Goal: Register for event/course

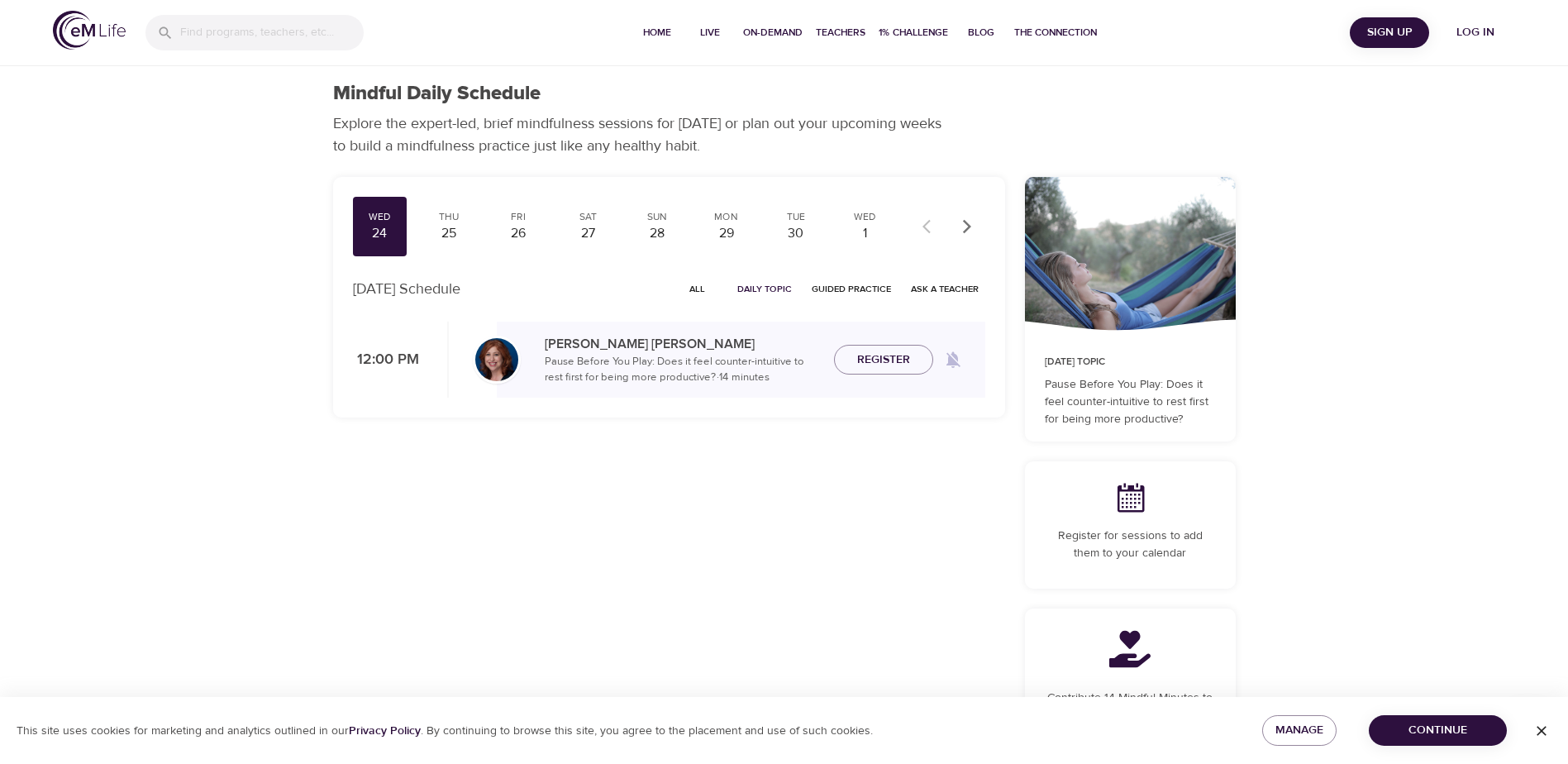
drag, startPoint x: 703, startPoint y: 290, endPoint x: 795, endPoint y: 281, distance: 92.4
click at [703, 290] on span "All" at bounding box center [697, 289] width 40 height 16
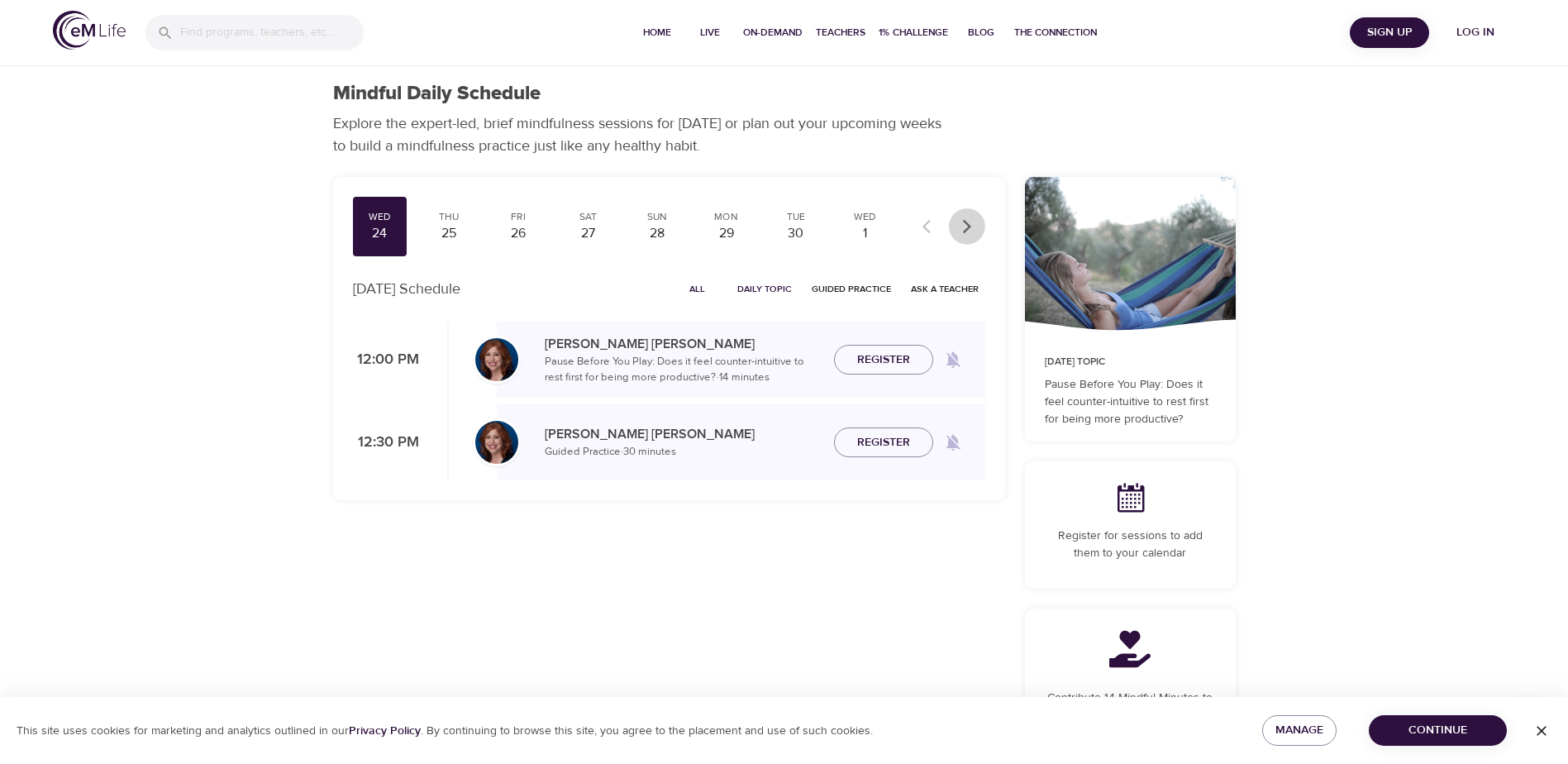
click at [962, 223] on icon "button" at bounding box center [967, 226] width 17 height 17
click at [970, 230] on icon "button" at bounding box center [967, 226] width 17 height 17
click at [862, 228] on div "15" at bounding box center [865, 234] width 41 height 19
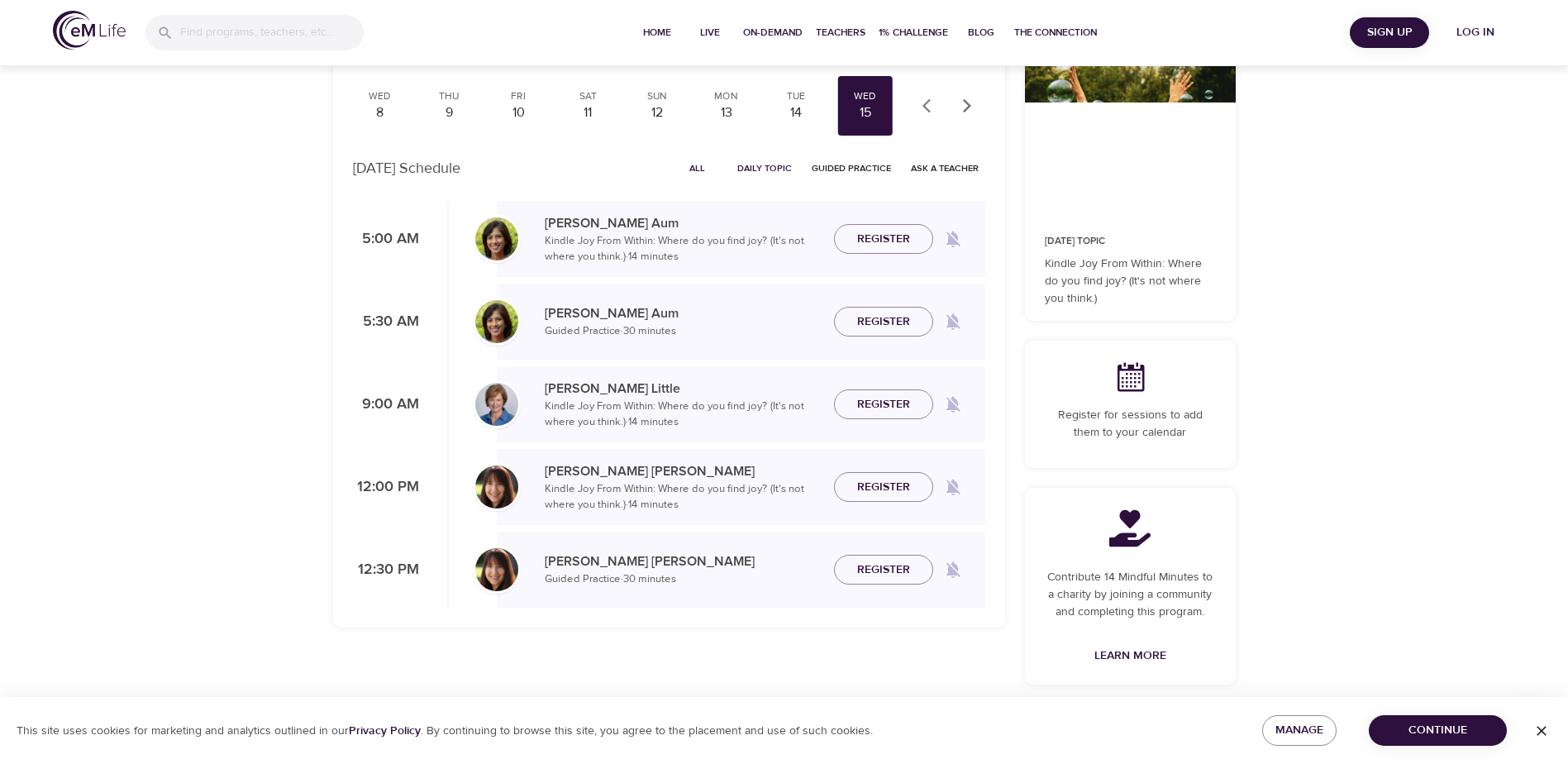
scroll to position [124, 0]
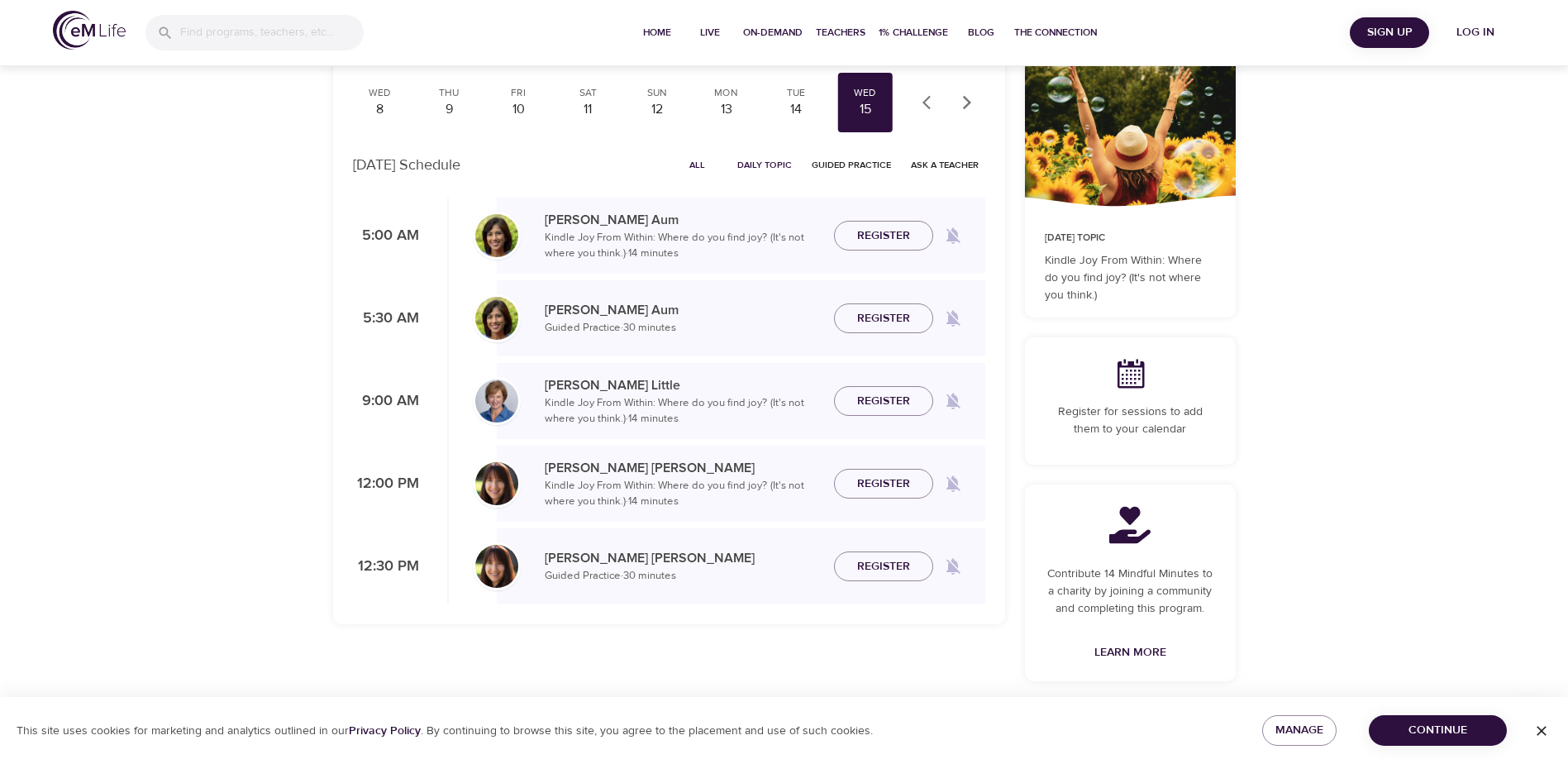
click at [962, 104] on icon "button" at bounding box center [967, 102] width 17 height 17
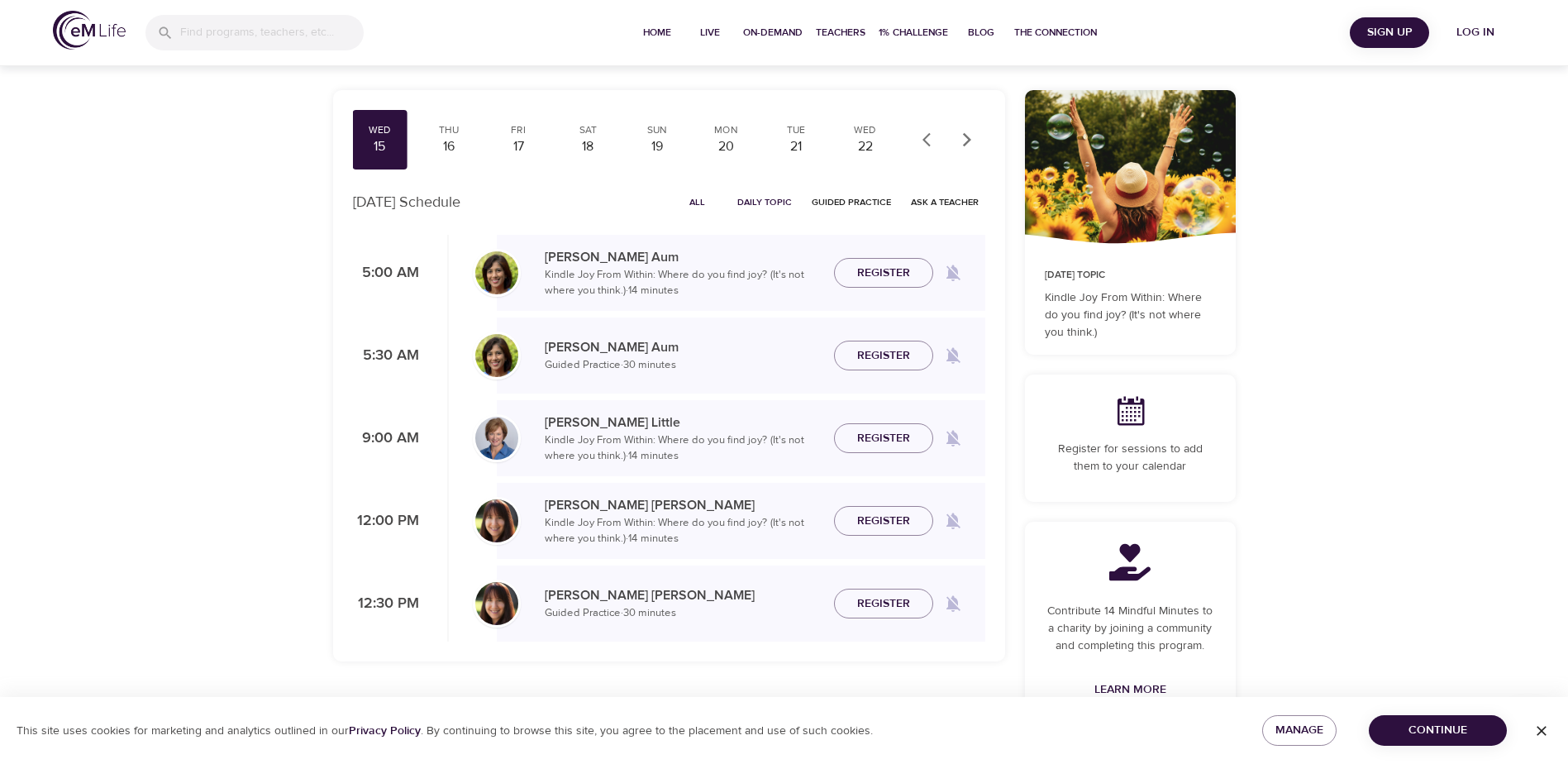
scroll to position [83, 0]
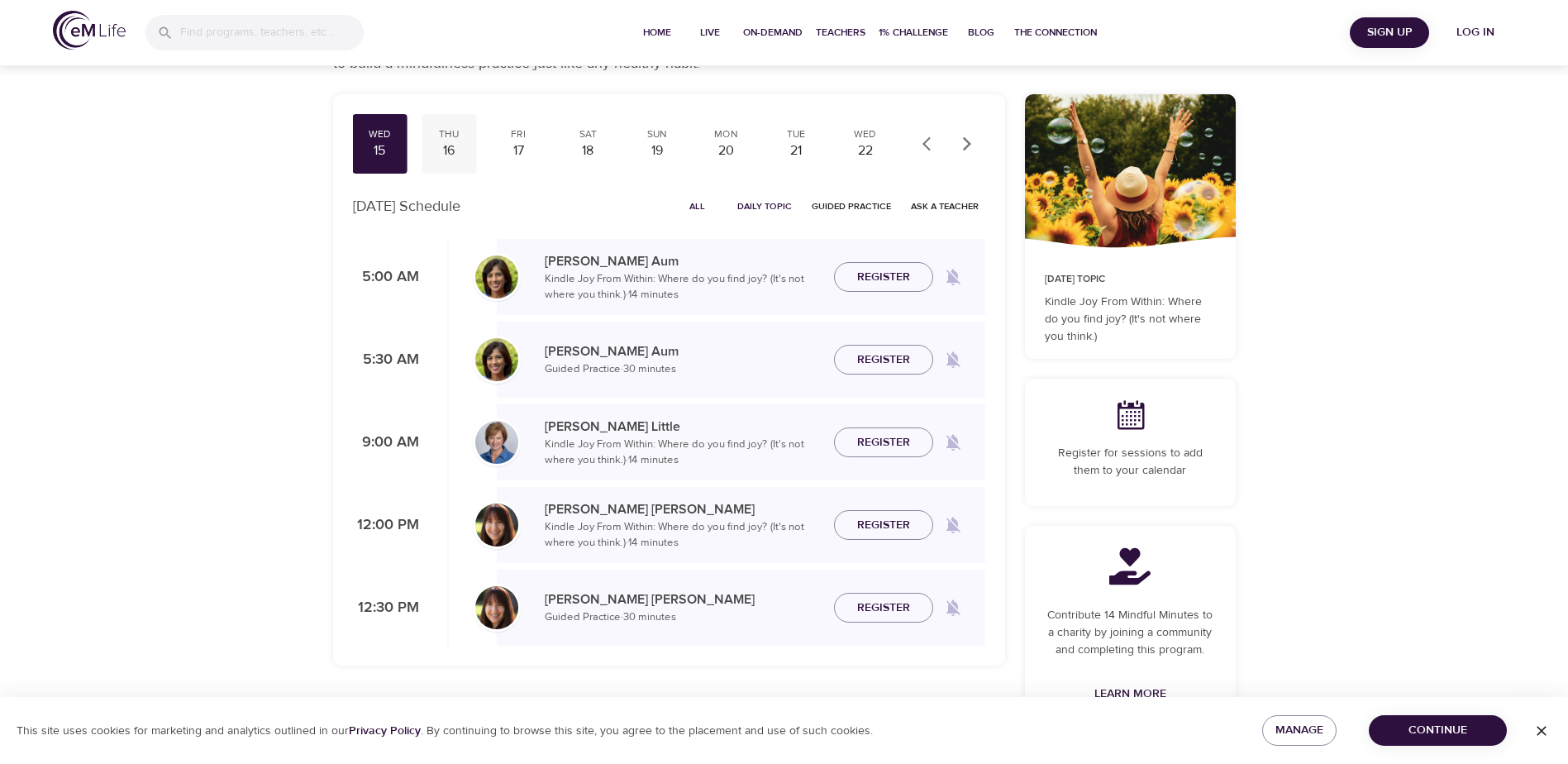
click at [451, 144] on div "16" at bounding box center [448, 151] width 41 height 19
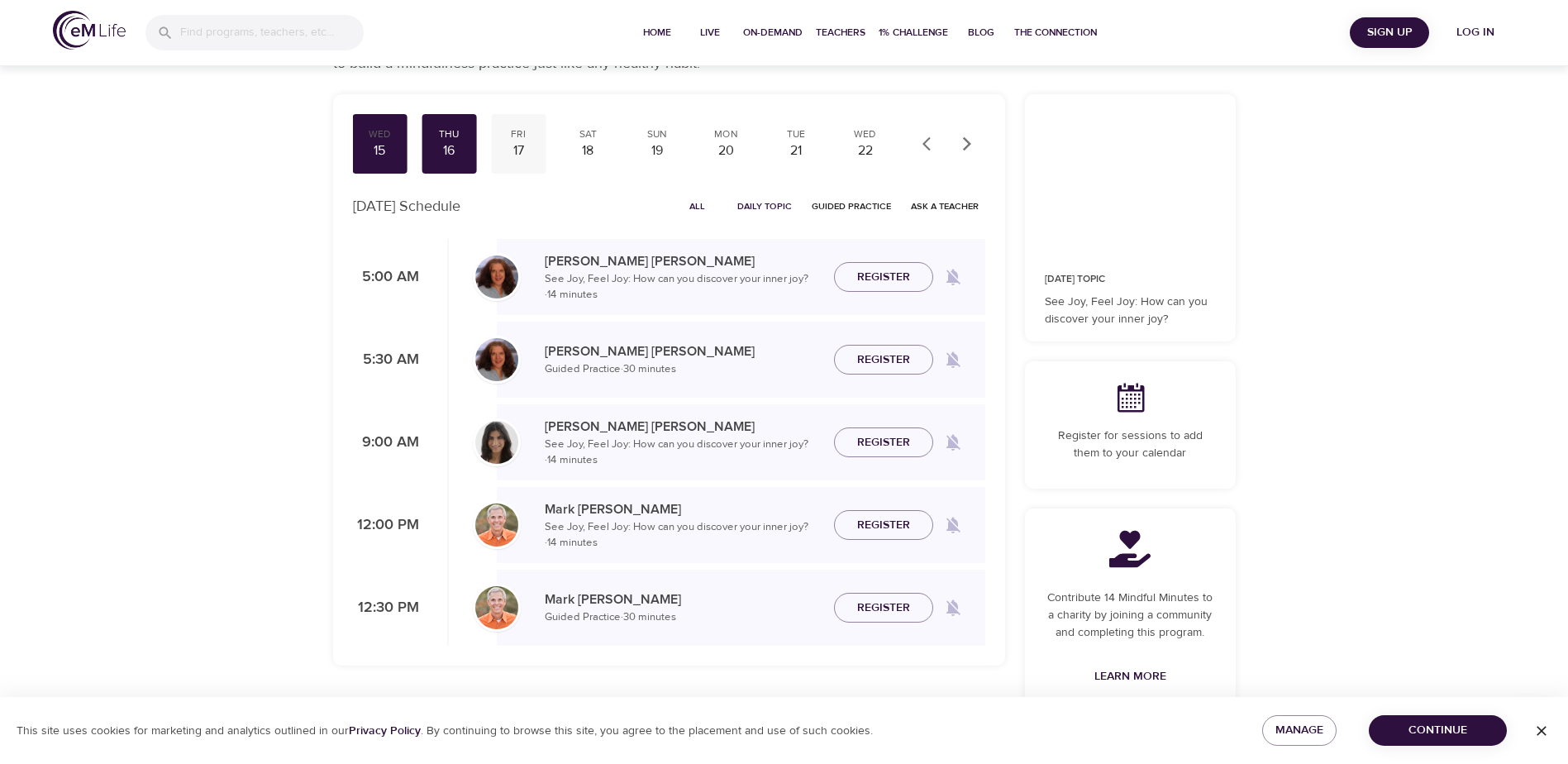
click at [512, 152] on div "17" at bounding box center [518, 151] width 41 height 19
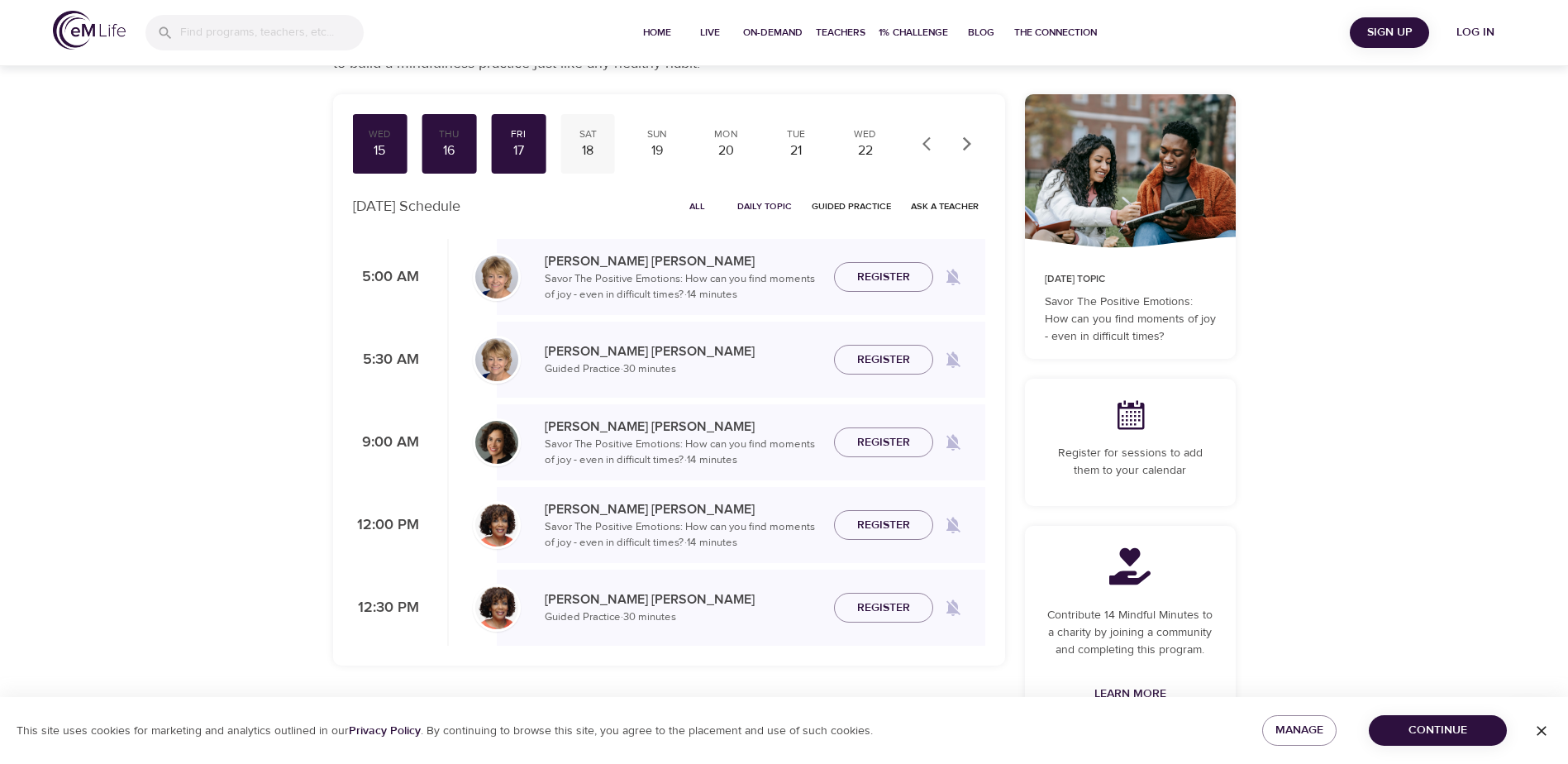
click at [572, 158] on div "18" at bounding box center [587, 151] width 41 height 19
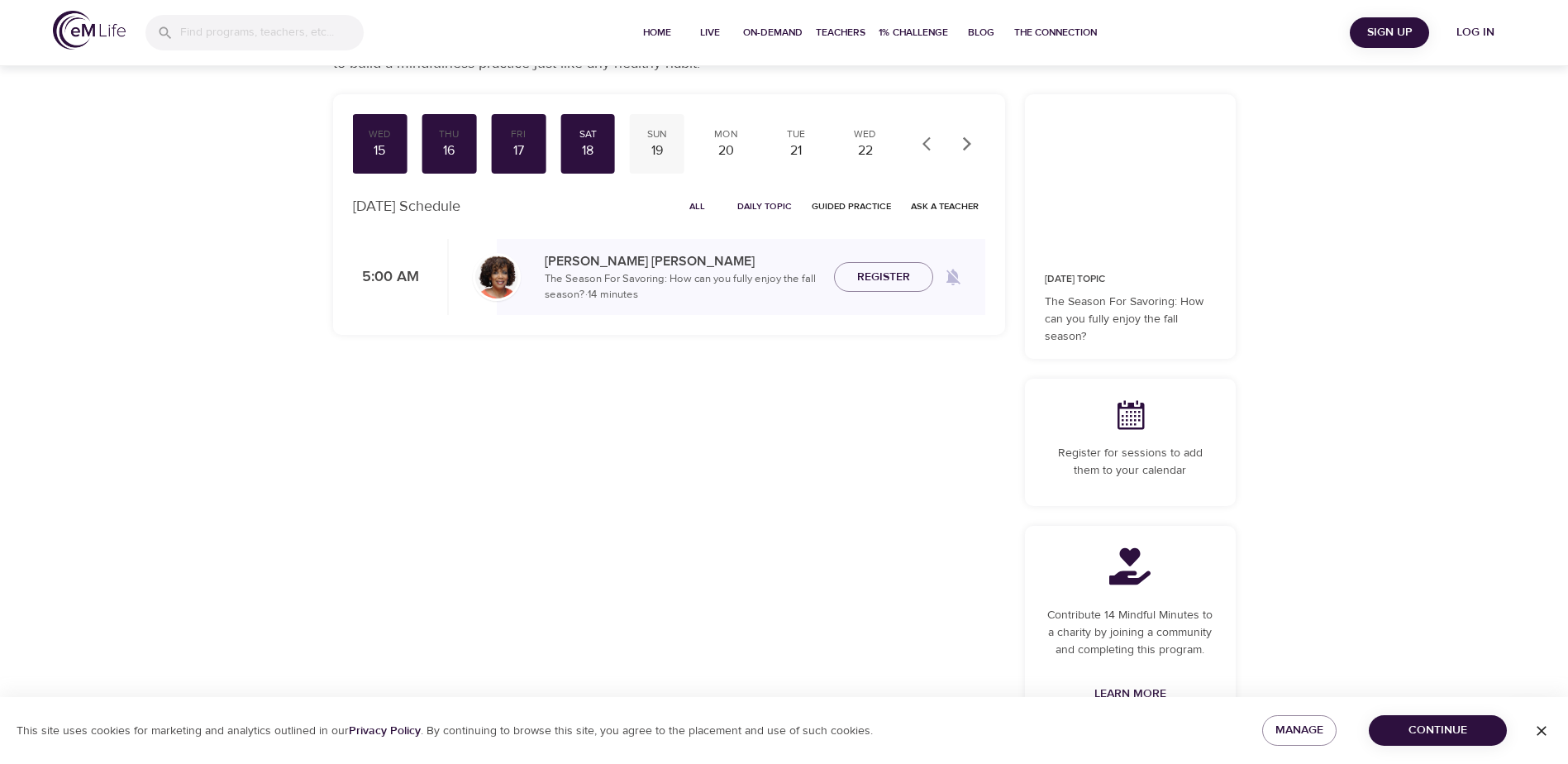
click at [661, 146] on div "19" at bounding box center [657, 151] width 41 height 19
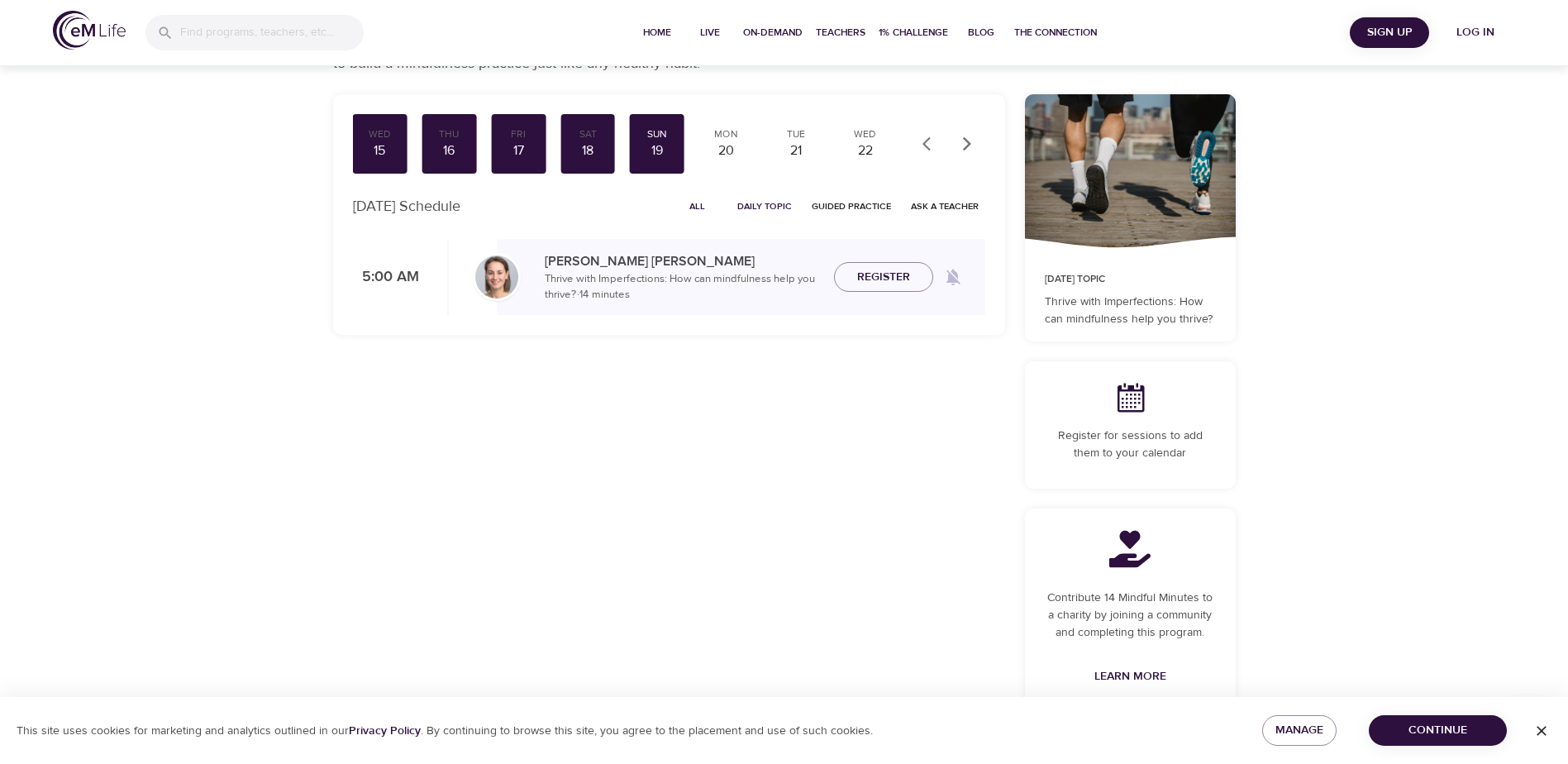
click at [699, 207] on span "All" at bounding box center [697, 206] width 40 height 16
click at [728, 146] on div "20" at bounding box center [726, 151] width 41 height 19
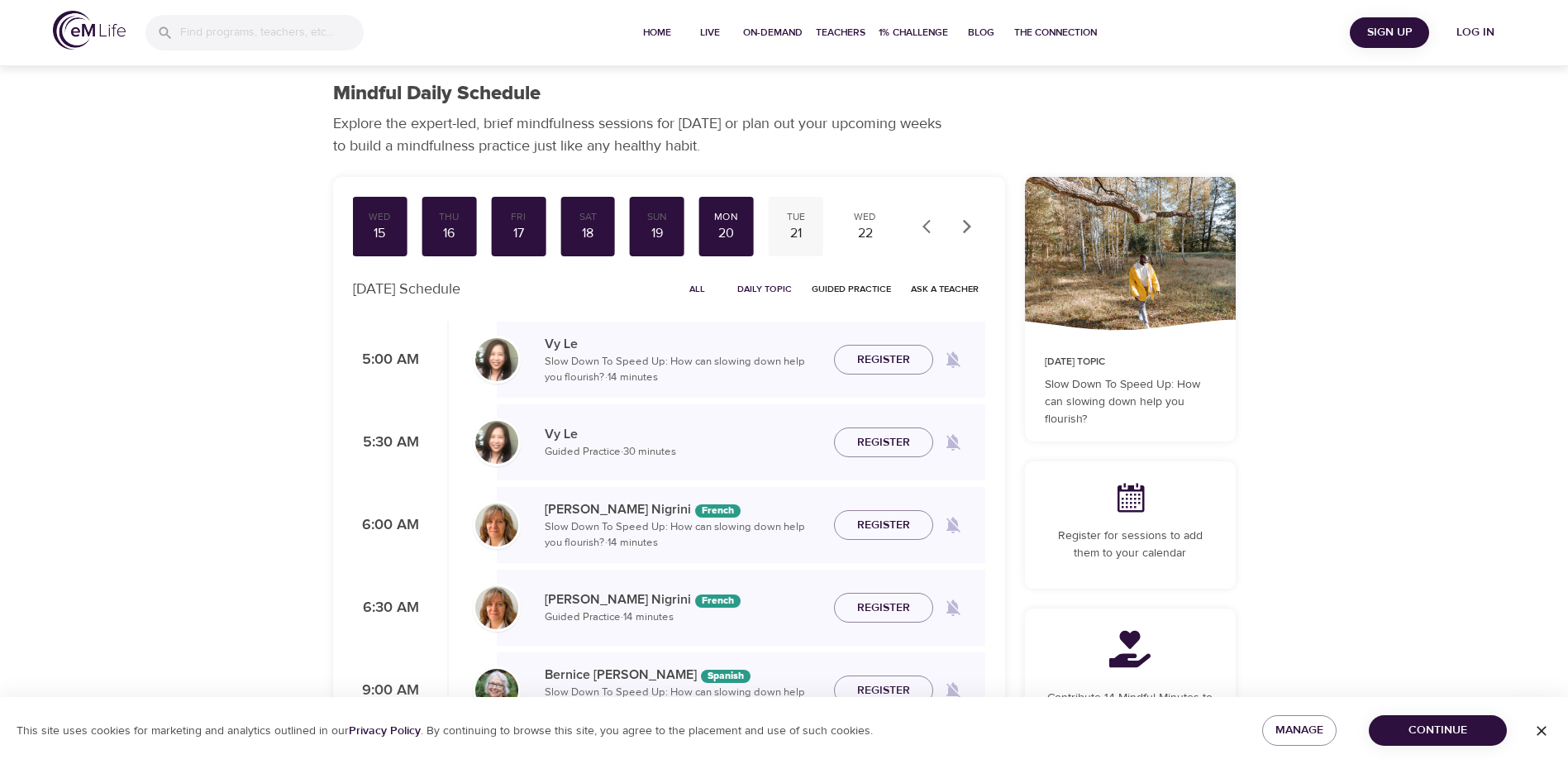
click at [799, 237] on div "21" at bounding box center [795, 234] width 41 height 19
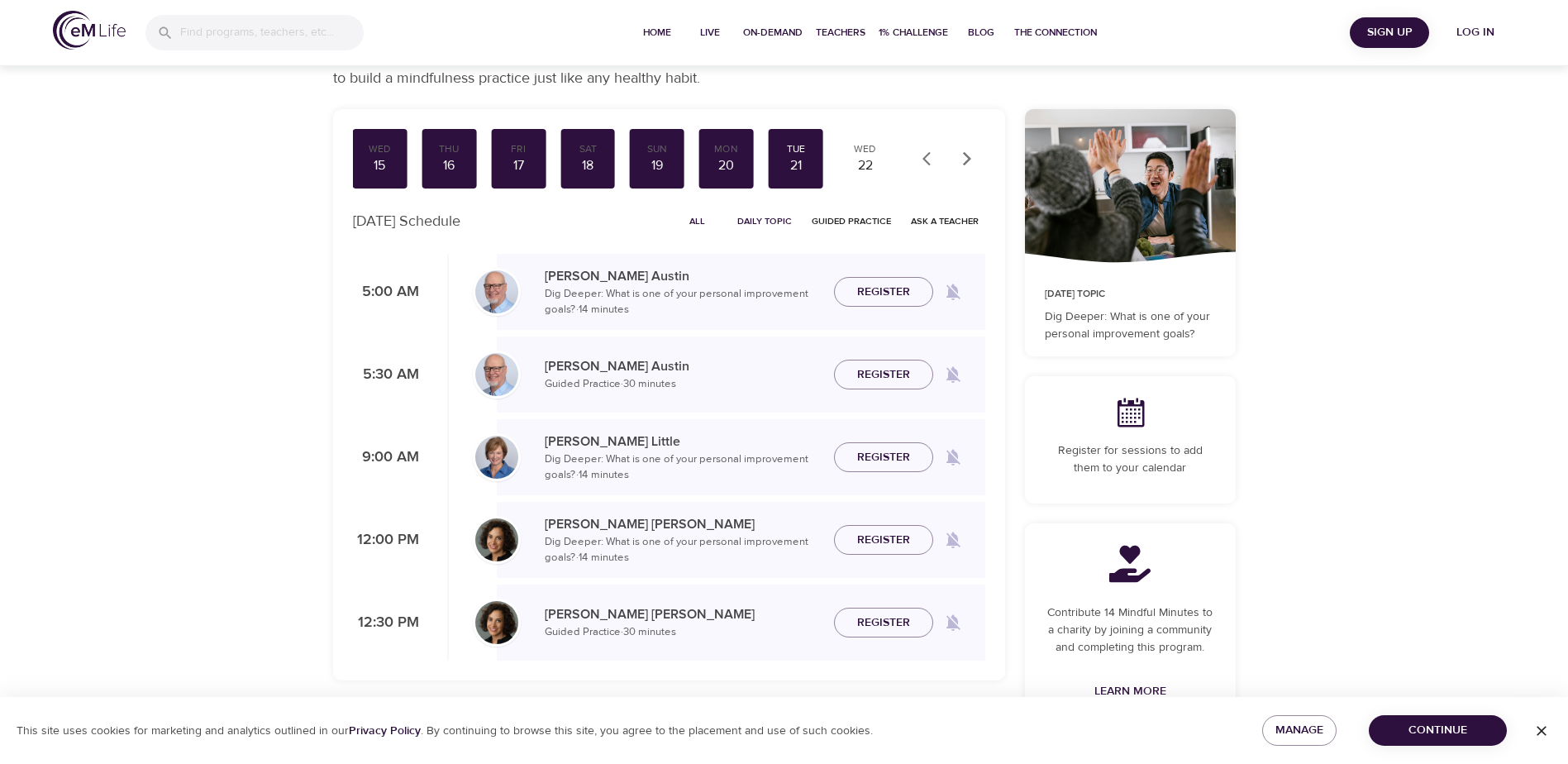
scroll to position [83, 0]
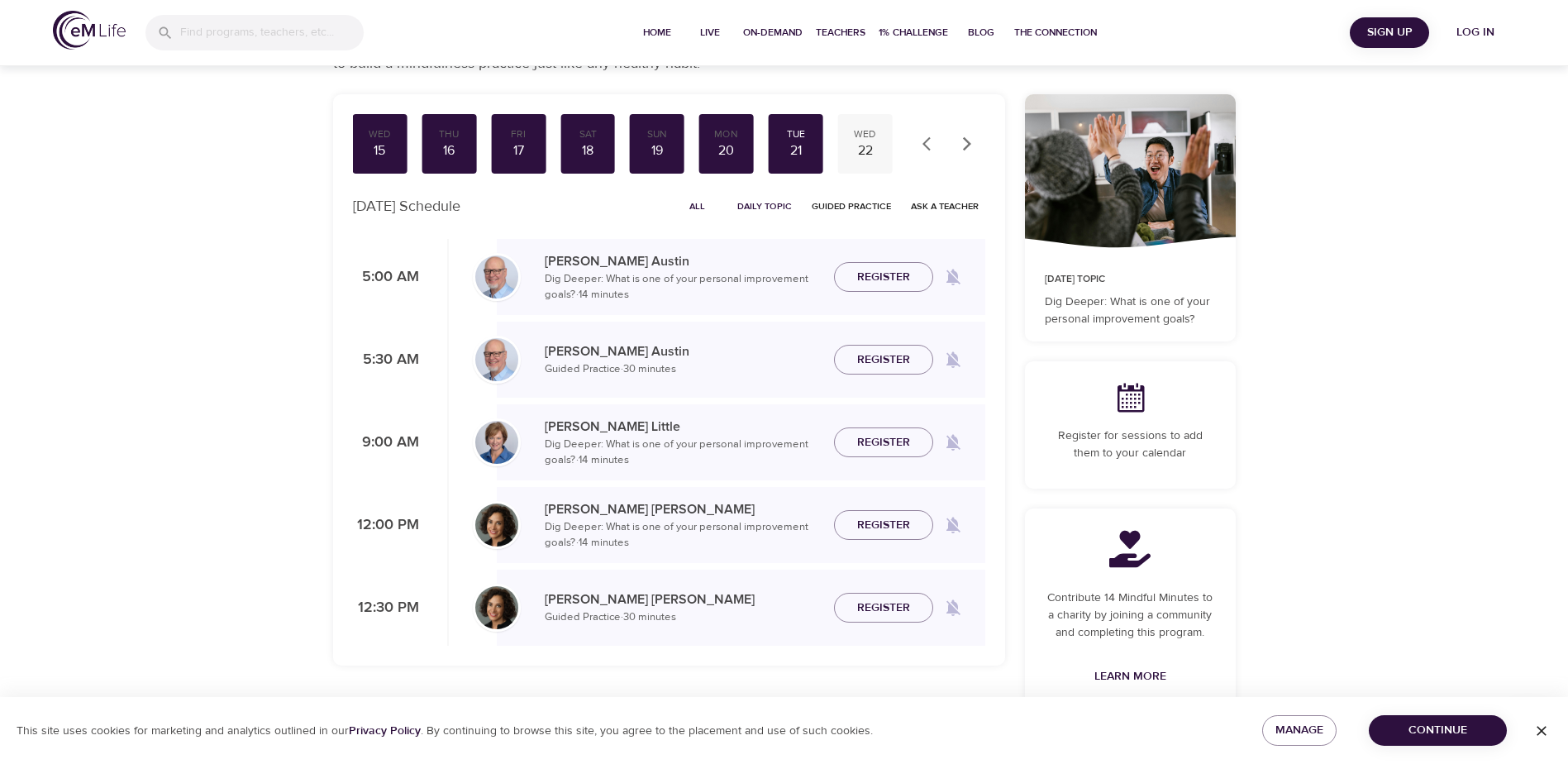
click at [875, 145] on div "22" at bounding box center [865, 151] width 41 height 19
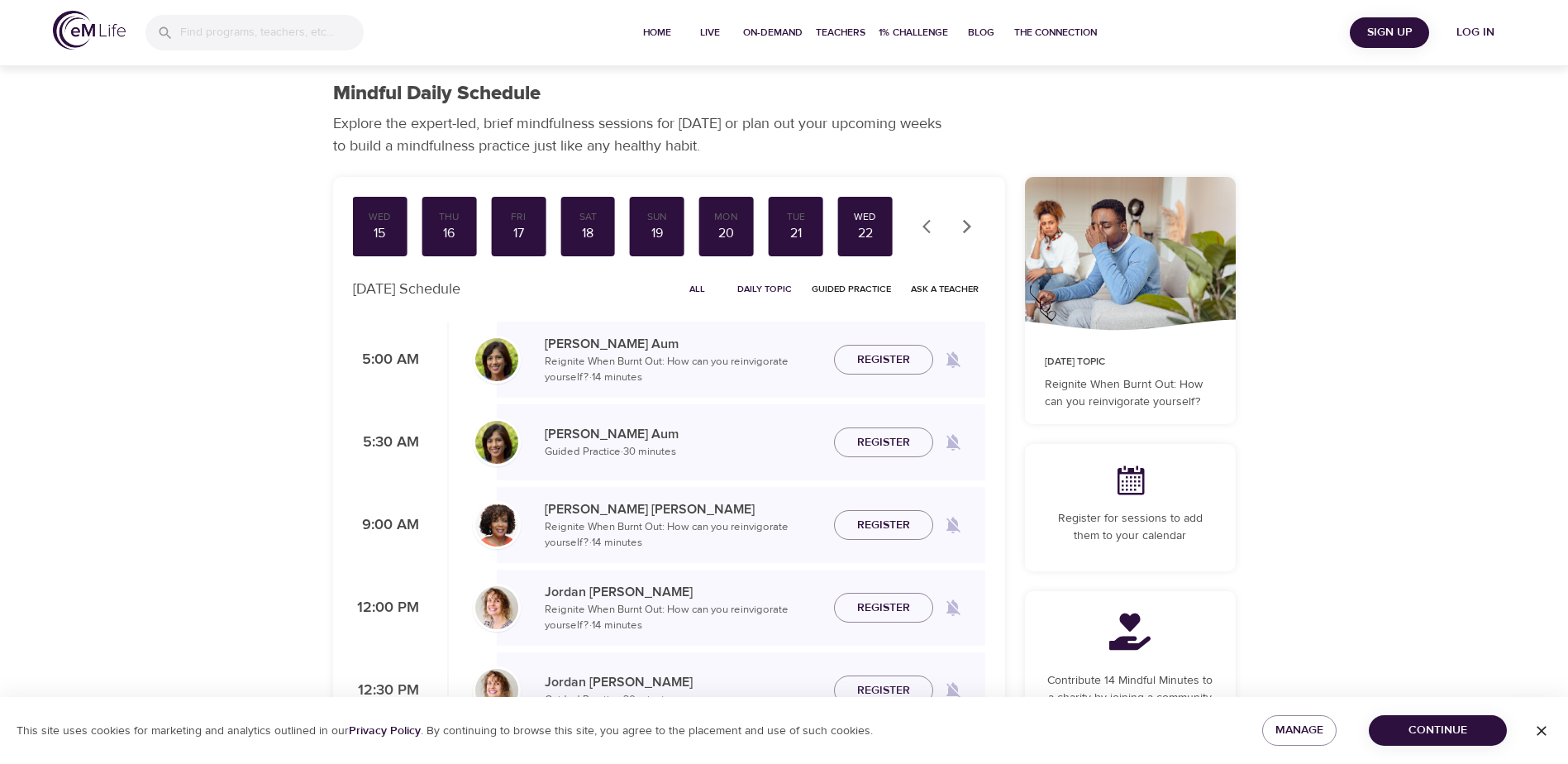
click at [967, 220] on icon "button" at bounding box center [967, 226] width 17 height 17
click at [862, 231] on div "23" at bounding box center [865, 234] width 41 height 19
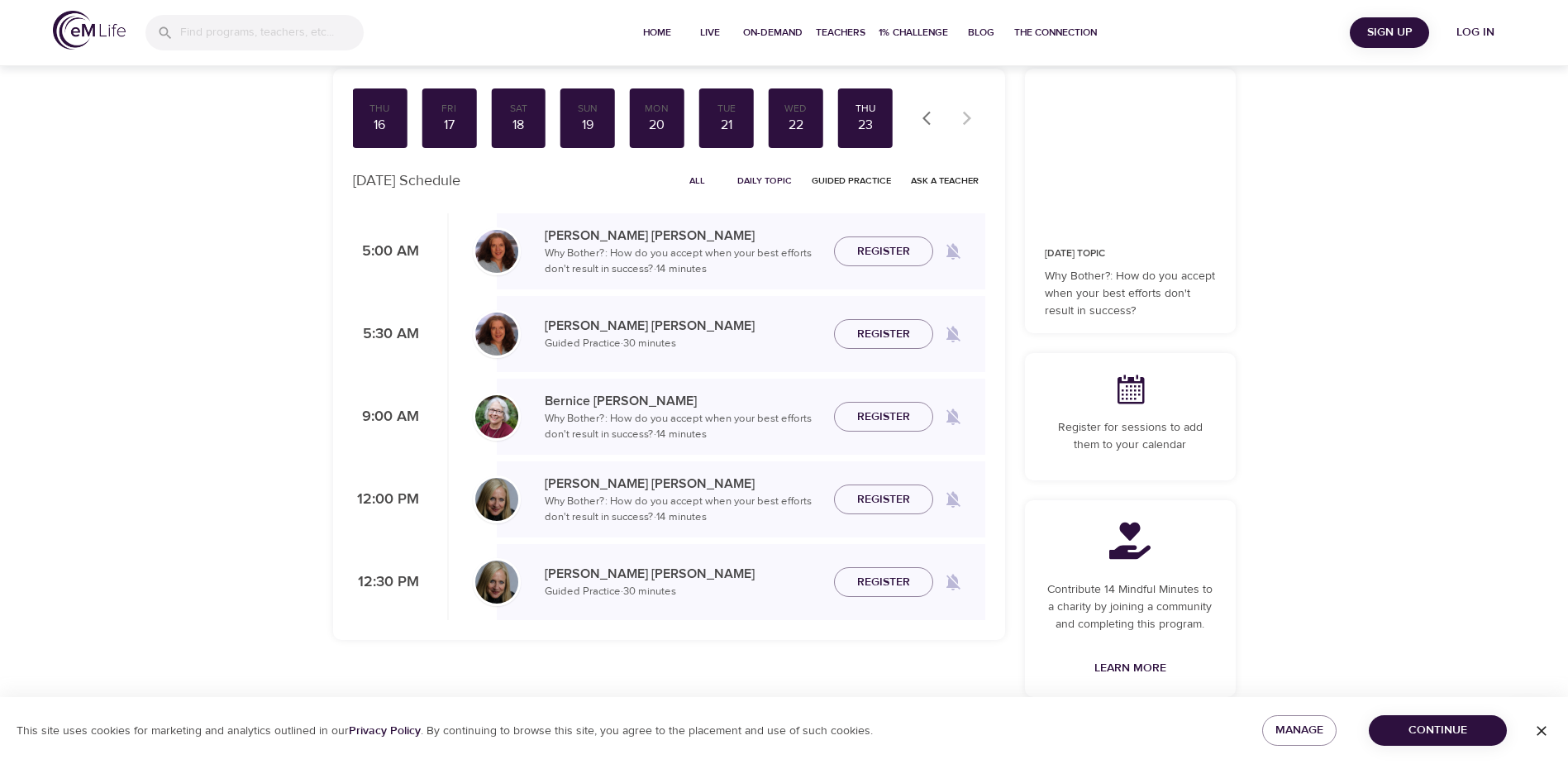
scroll to position [103, 0]
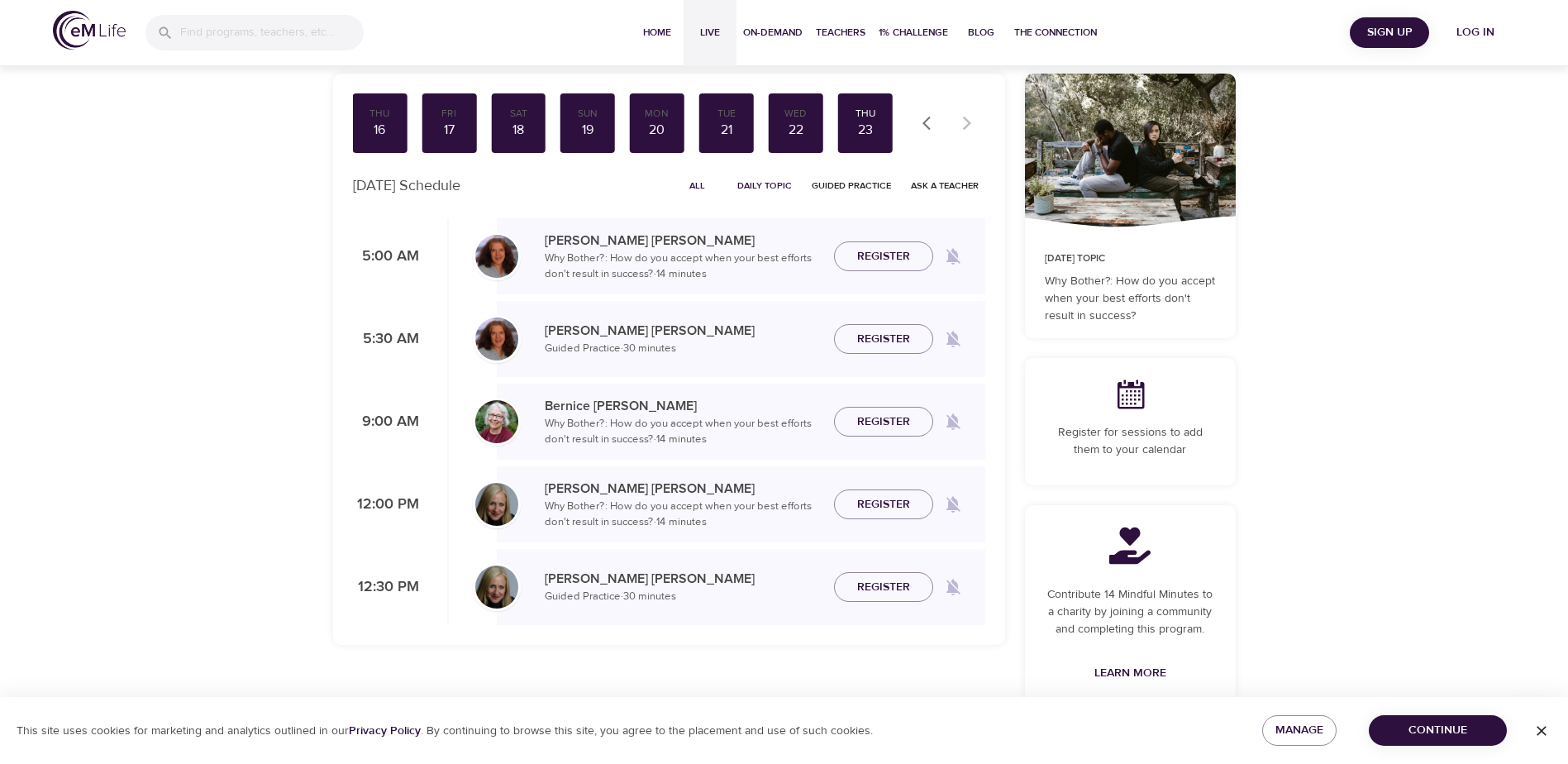
click at [719, 32] on span "Live" at bounding box center [710, 33] width 40 height 18
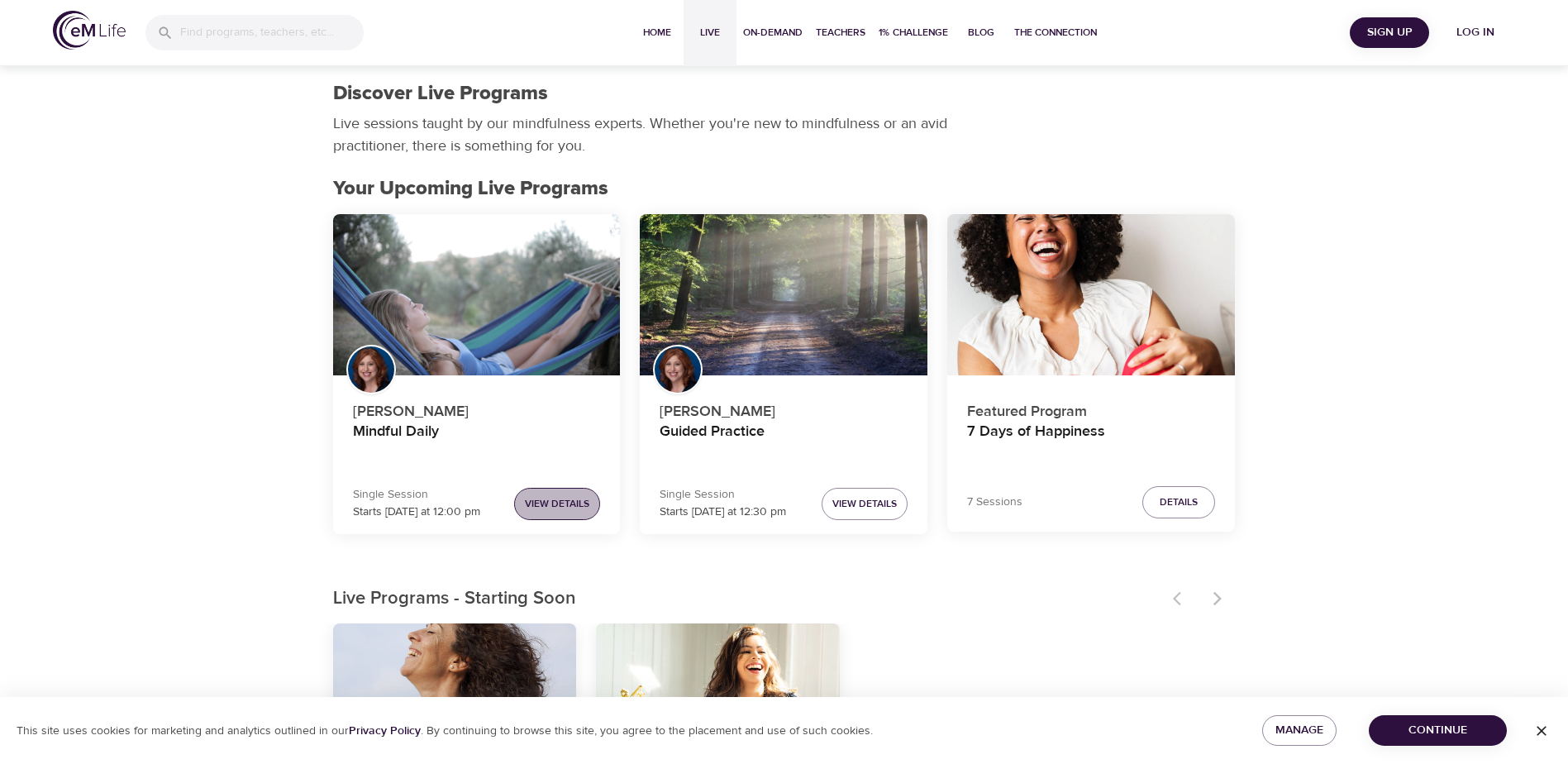
click at [559, 507] on span "View Details" at bounding box center [556, 504] width 64 height 18
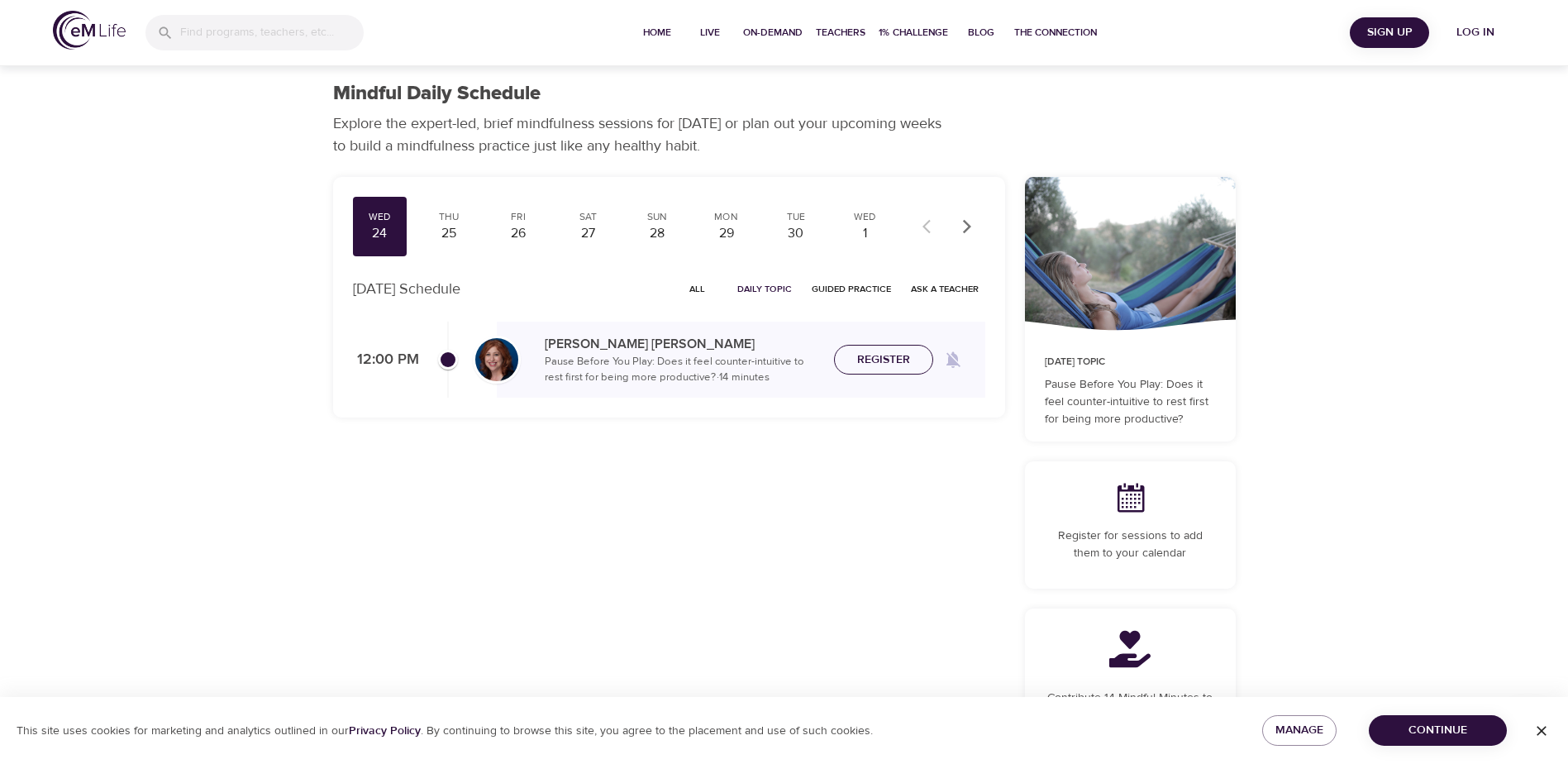
click at [888, 363] on span "Register" at bounding box center [884, 359] width 53 height 20
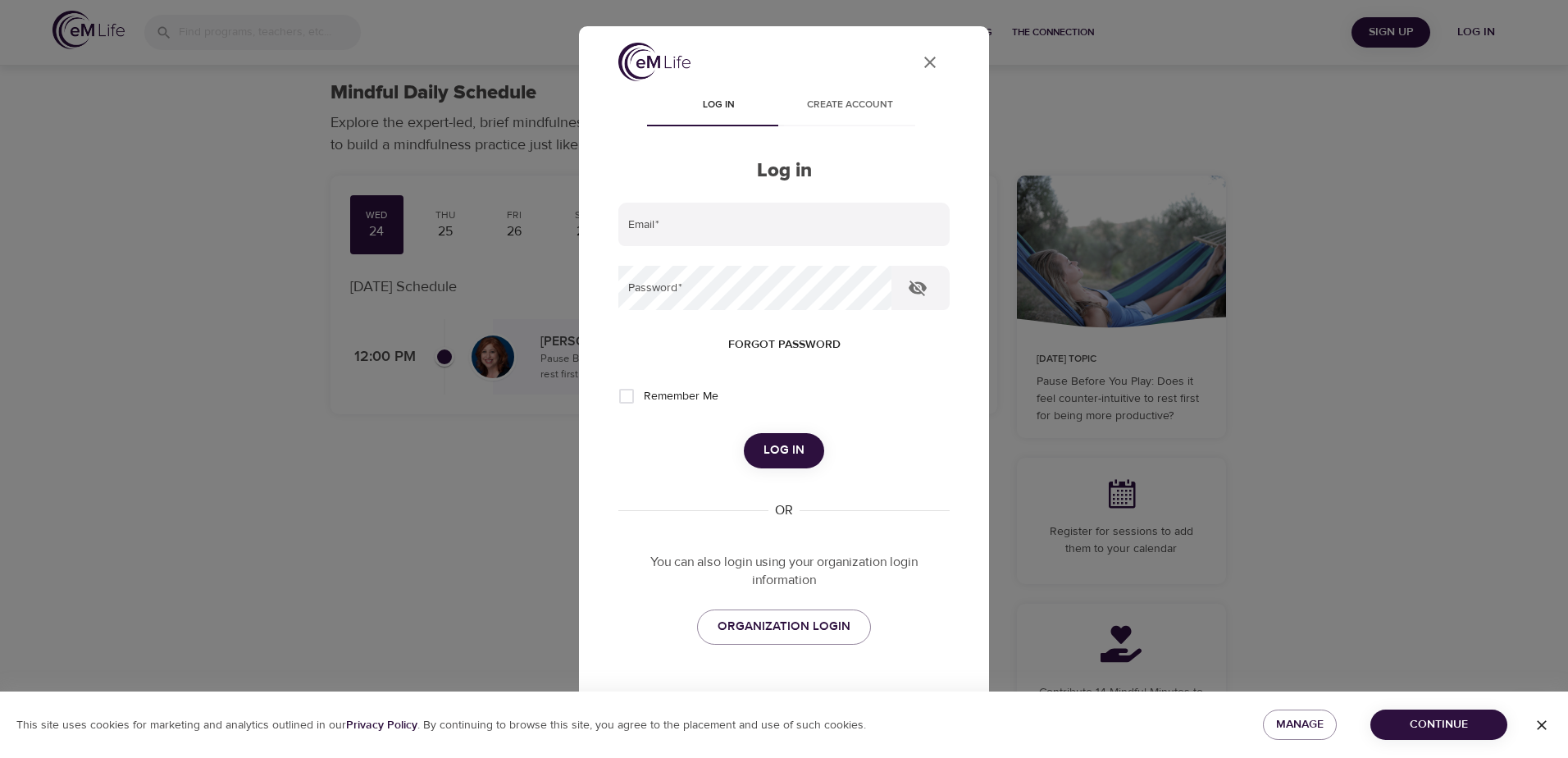
type input "[EMAIL_ADDRESS][DOMAIN_NAME]"
click at [798, 453] on button "Log in" at bounding box center [784, 450] width 80 height 34
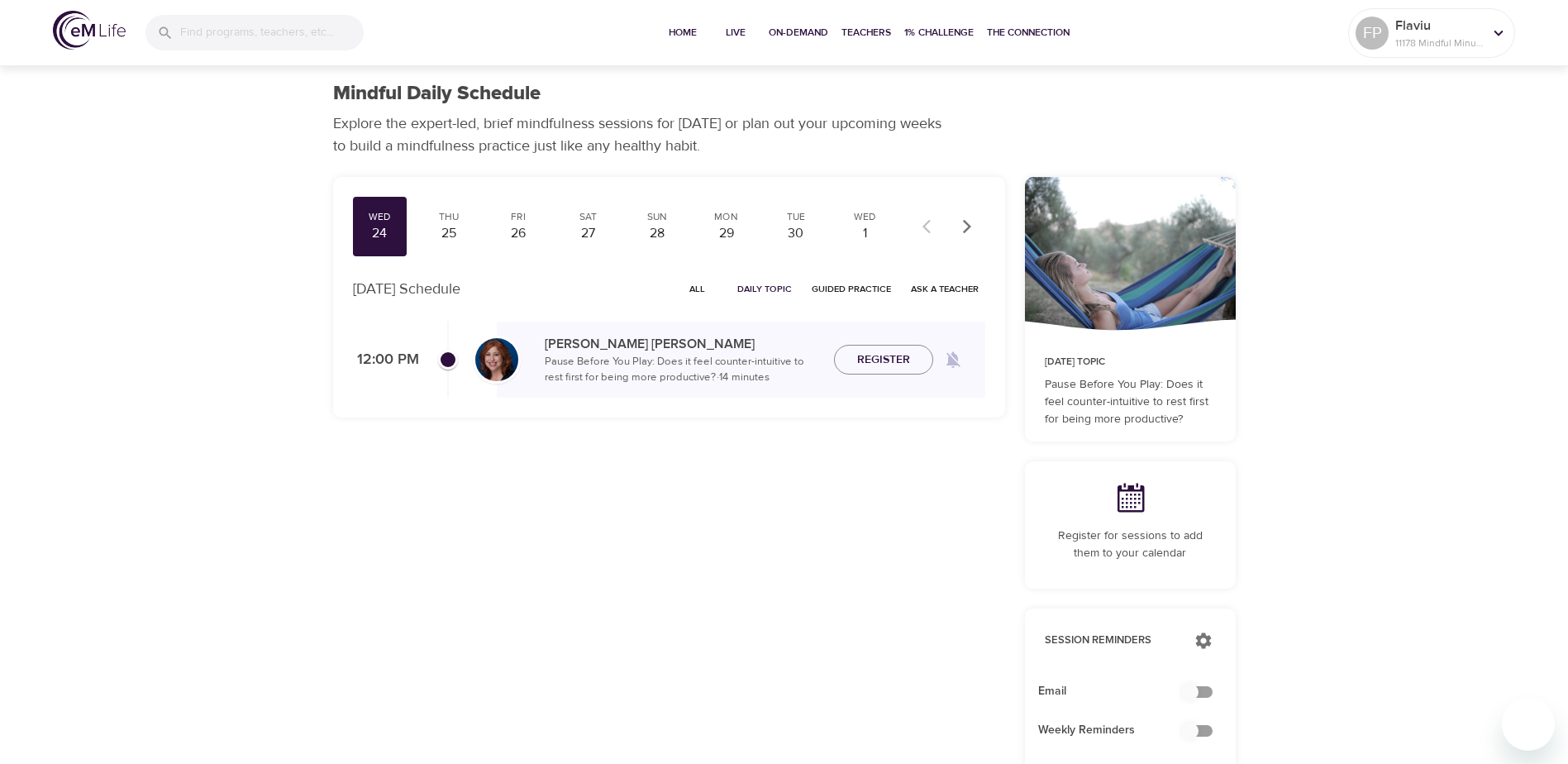
checkbox input "true"
click at [867, 357] on span "Register" at bounding box center [884, 359] width 53 height 20
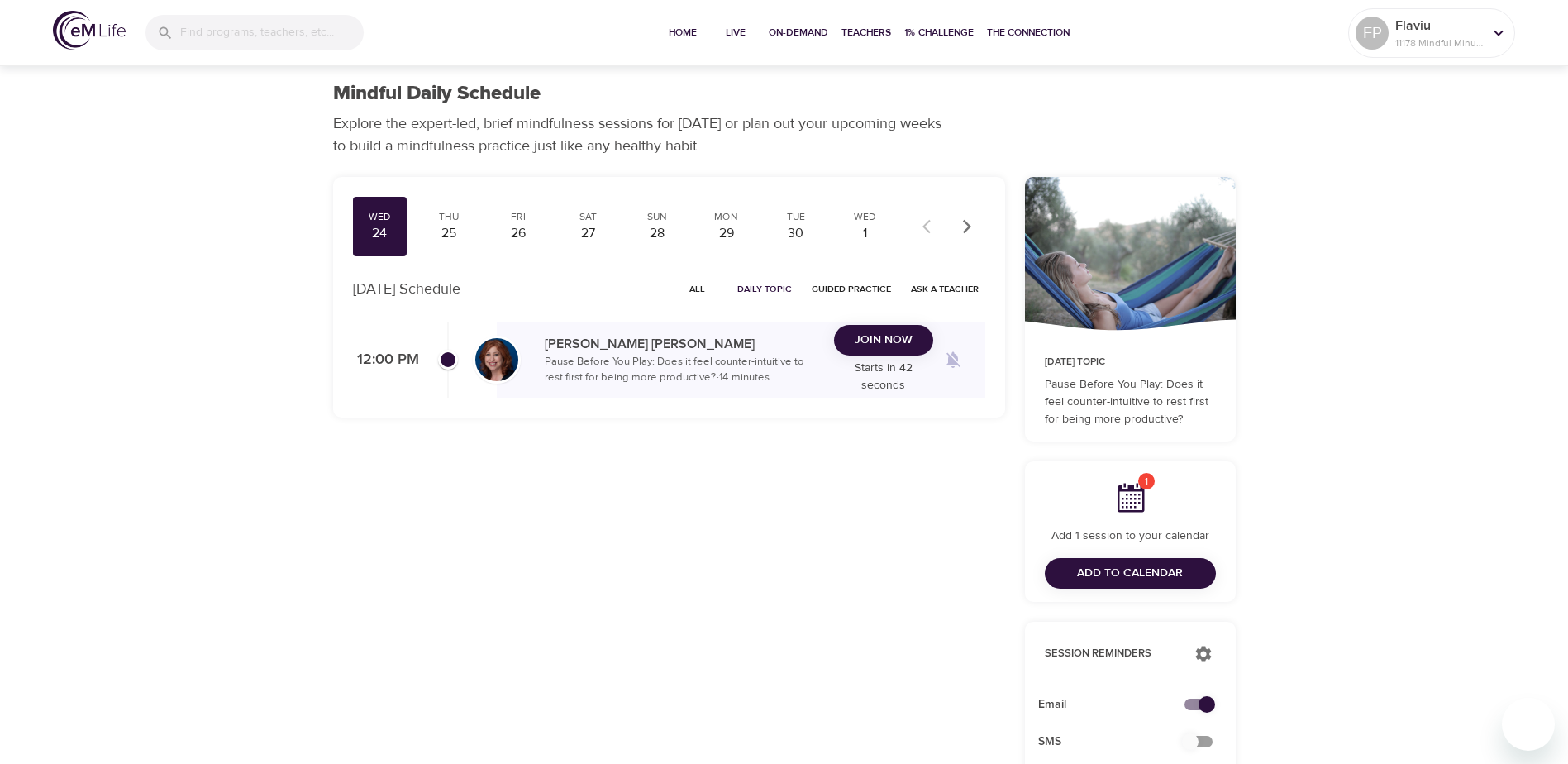
click at [873, 338] on span "Join Now" at bounding box center [884, 340] width 58 height 20
